Goal: Register for event/course

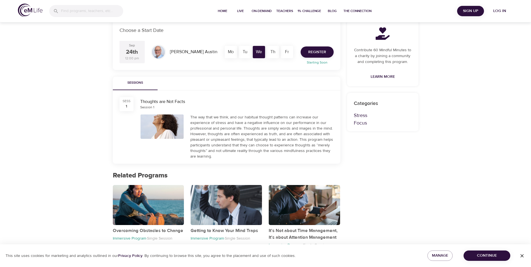
scroll to position [112, 0]
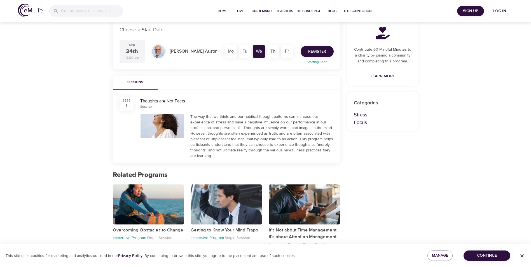
click at [317, 49] on span "Register" at bounding box center [317, 51] width 18 height 7
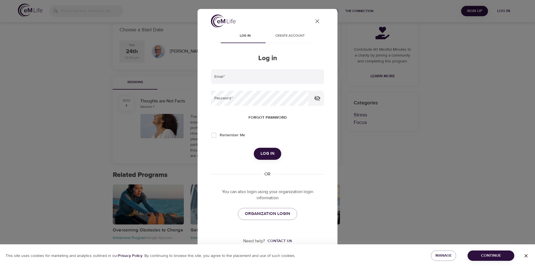
type input "[EMAIL_ADDRESS][DOMAIN_NAME]"
click at [261, 150] on span "Log in" at bounding box center [268, 153] width 14 height 7
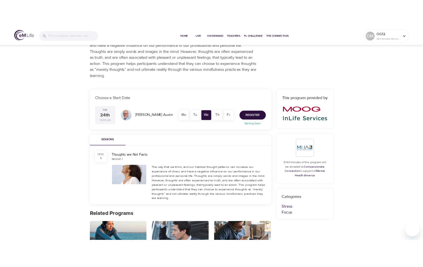
scroll to position [56, 0]
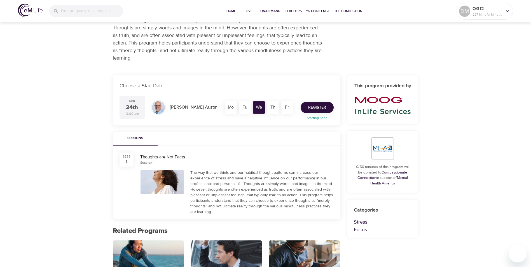
click at [313, 110] on span "Register" at bounding box center [317, 107] width 18 height 7
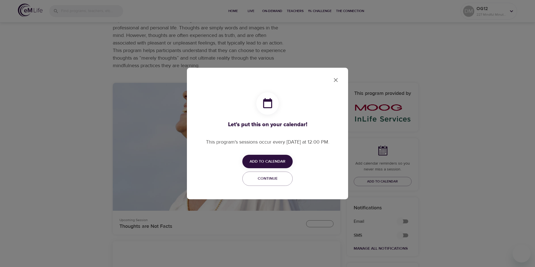
checkbox input "true"
click at [266, 163] on span "Add to Calendar" at bounding box center [268, 161] width 36 height 7
click at [266, 173] on span "Google" at bounding box center [270, 172] width 16 height 8
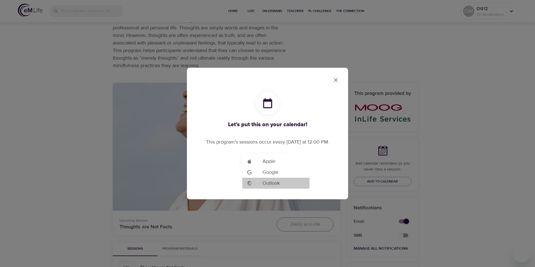
click at [266, 182] on span "Outlook" at bounding box center [270, 183] width 17 height 8
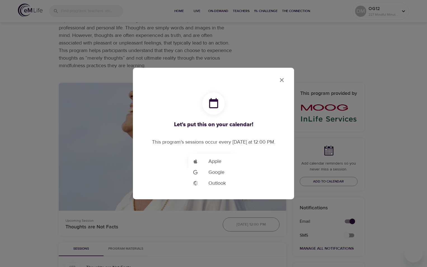
click at [230, 183] on li "Add to Google Calendar Outlook" at bounding box center [221, 183] width 67 height 11
click at [280, 79] on div at bounding box center [213, 133] width 427 height 267
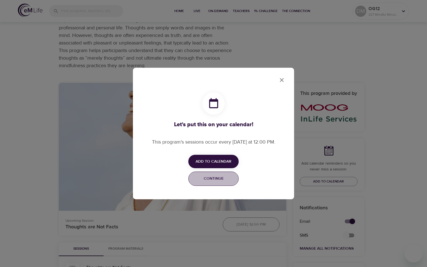
click at [214, 182] on span "Continue" at bounding box center [213, 178] width 43 height 7
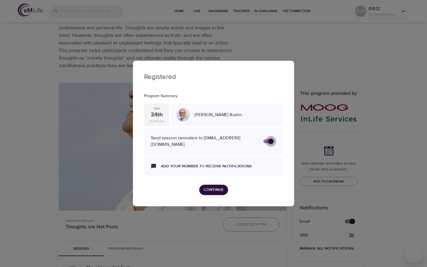
drag, startPoint x: 272, startPoint y: 140, endPoint x: 261, endPoint y: 141, distance: 10.6
click at [261, 141] on input "secondary checkbox" at bounding box center [271, 141] width 32 height 11
checkbox input "true"
checkbox input "false"
click at [263, 141] on input "secondary checkbox" at bounding box center [271, 141] width 32 height 11
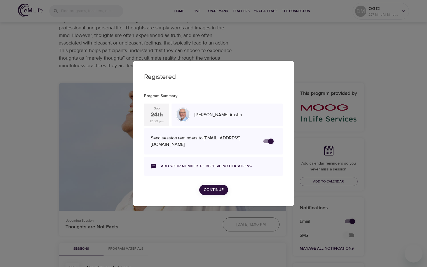
checkbox input "false"
checkbox input "true"
click at [212, 188] on span "Continue" at bounding box center [214, 189] width 20 height 7
